Goal: Ask a question

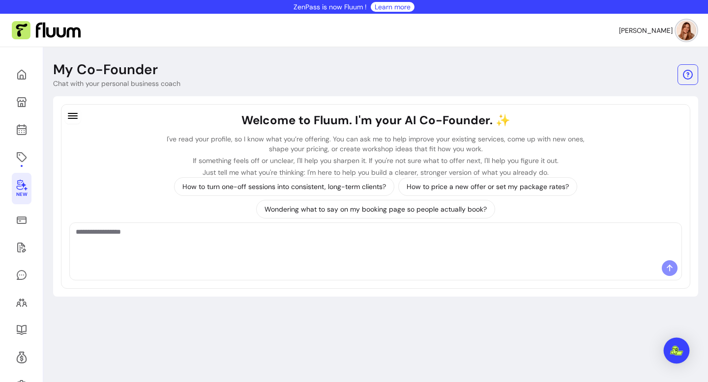
click at [680, 350] on img "Open Intercom Messenger" at bounding box center [676, 351] width 13 height 10
click at [636, 353] on div "My Co-Founder Chat with your personal business coach Welcome to Fluum. I'm your…" at bounding box center [375, 238] width 664 height 382
click at [576, 256] on div at bounding box center [375, 241] width 611 height 37
type textarea "**********"
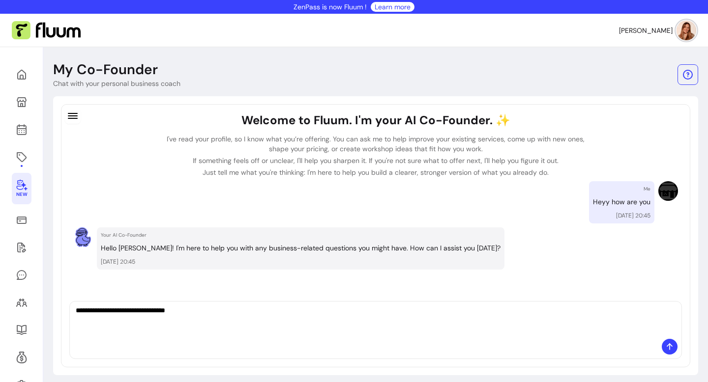
type textarea "**********"
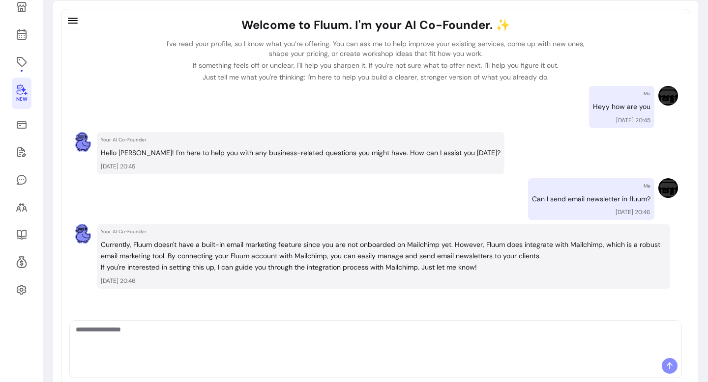
scroll to position [104, 0]
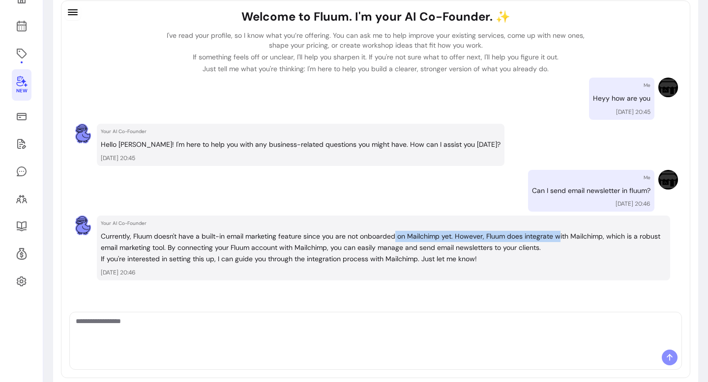
drag, startPoint x: 394, startPoint y: 238, endPoint x: 556, endPoint y: 238, distance: 162.6
click at [556, 238] on p "Currently, Fluum doesn't have a built-in email marketing feature since you are …" at bounding box center [383, 242] width 565 height 23
drag, startPoint x: 486, startPoint y: 231, endPoint x: 635, endPoint y: 232, distance: 148.9
click at [635, 231] on p "Currently, Fluum doesn't have a built-in email marketing feature since you are …" at bounding box center [383, 242] width 565 height 23
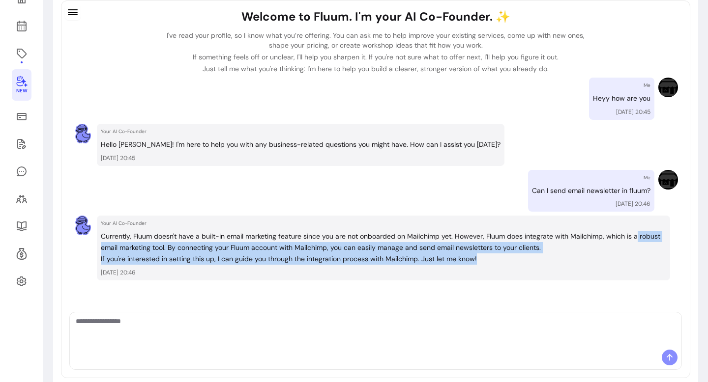
drag, startPoint x: 635, startPoint y: 235, endPoint x: 625, endPoint y: 259, distance: 26.4
click at [625, 260] on div "Currently, Fluum doesn't have a built-in email marketing feature since you are …" at bounding box center [383, 247] width 565 height 33
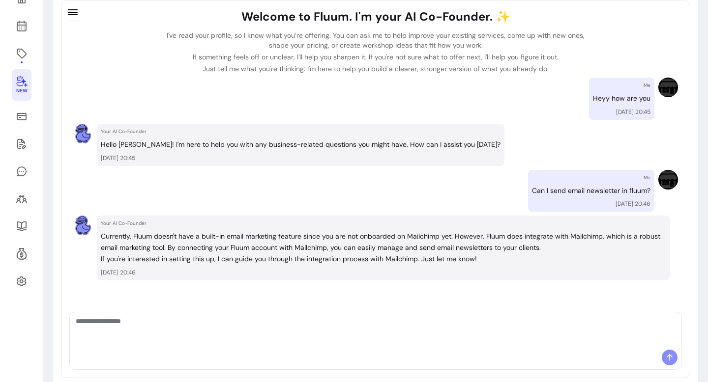
click at [456, 241] on p "Currently, Fluum doesn't have a built-in email marketing feature since you are …" at bounding box center [383, 242] width 565 height 23
drag, startPoint x: 456, startPoint y: 248, endPoint x: 595, endPoint y: 249, distance: 138.6
click at [595, 249] on p "Currently, Fluum doesn't have a built-in email marketing feature since you are …" at bounding box center [383, 242] width 565 height 23
click at [203, 349] on div at bounding box center [375, 331] width 611 height 37
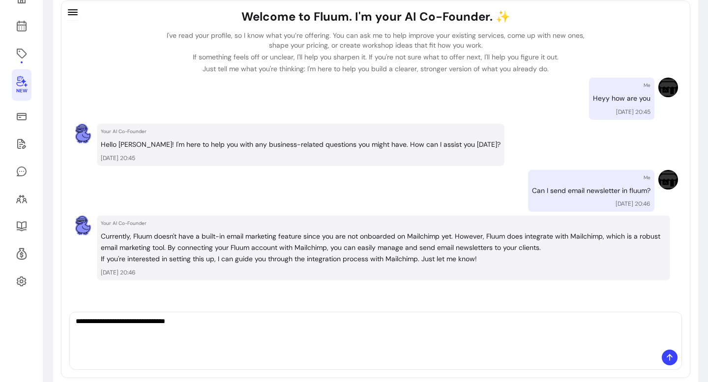
type textarea "**********"
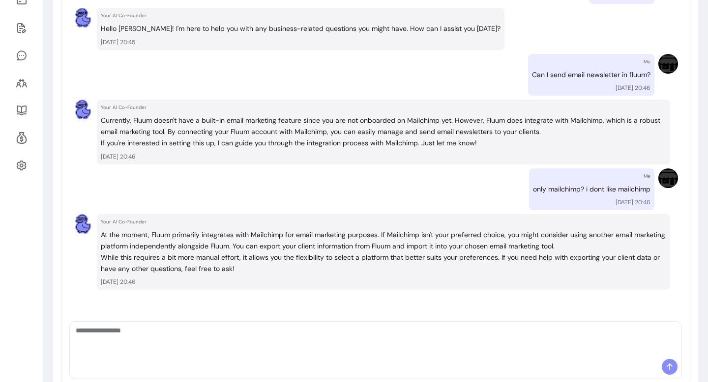
scroll to position [225, 0]
